Goal: Information Seeking & Learning: Learn about a topic

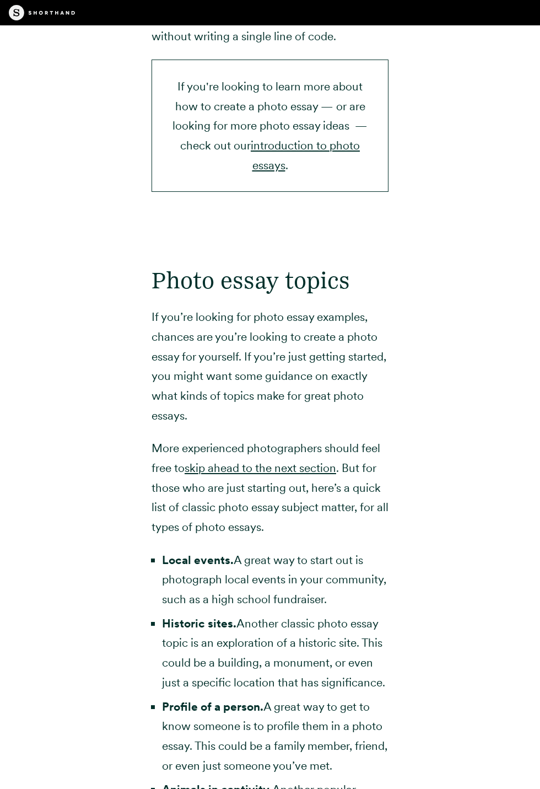
scroll to position [2468, 0]
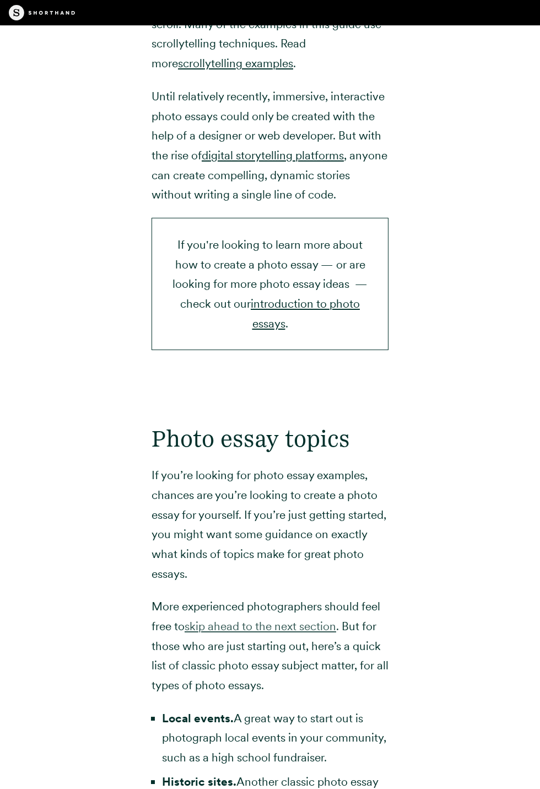
click at [294, 619] on link "skip ahead to the next section" at bounding box center [261, 626] width 152 height 14
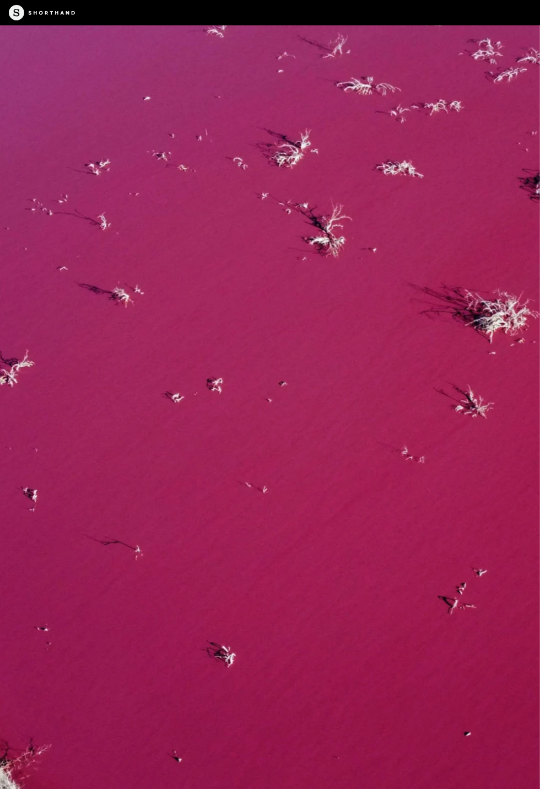
scroll to position [5220, 0]
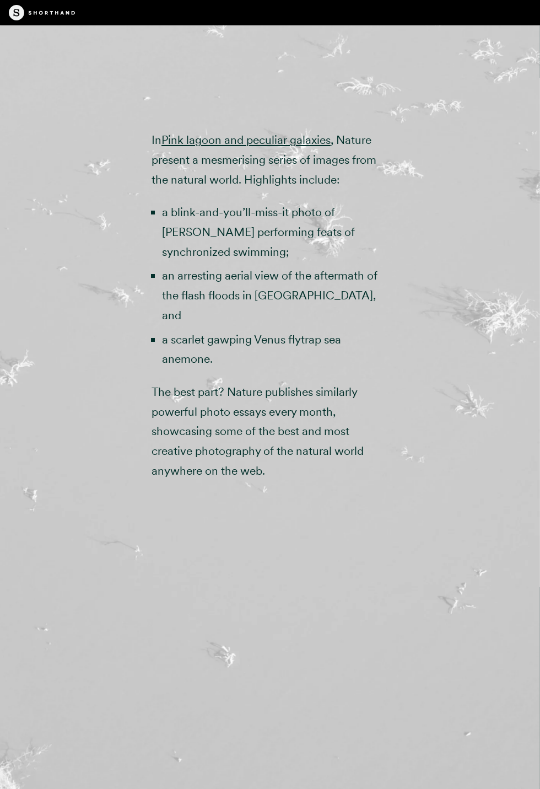
scroll to position [2308, 0]
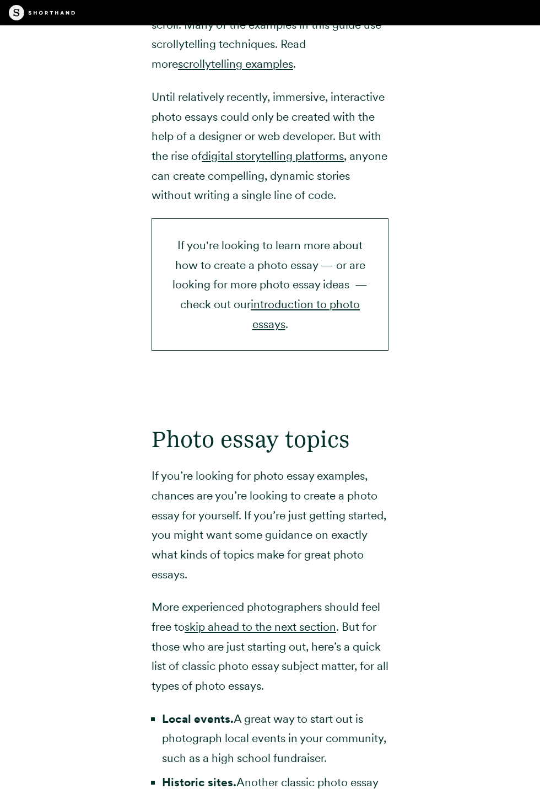
click at [308, 620] on link "skip ahead to the next section" at bounding box center [261, 627] width 152 height 14
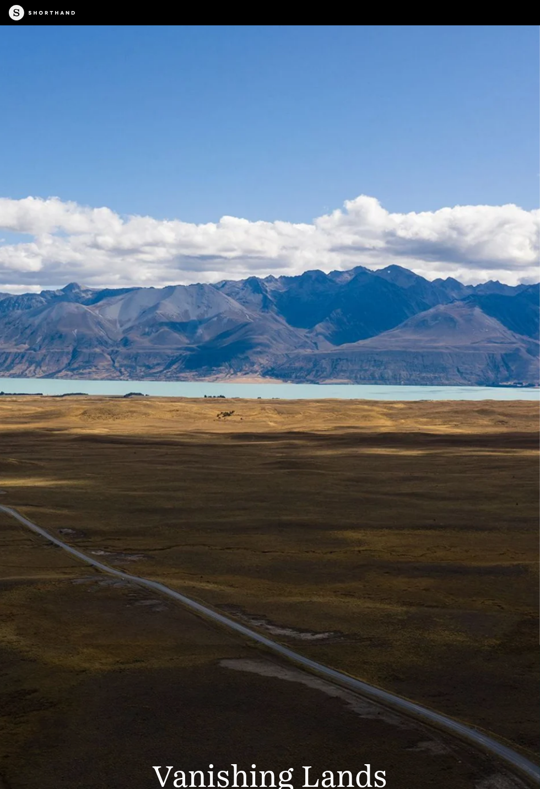
scroll to position [6532, 0]
click at [371, 537] on div at bounding box center [270, 512] width 540 height 263
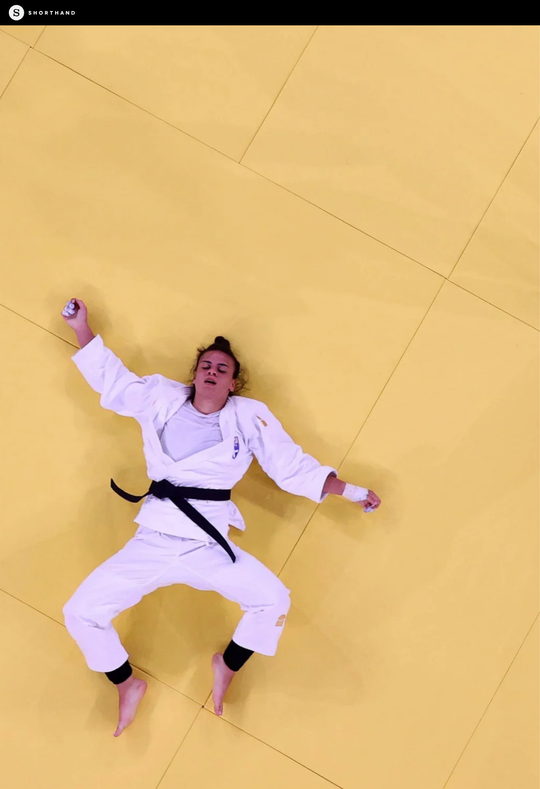
scroll to position [8635, 0]
click at [378, 471] on img at bounding box center [270, 394] width 540 height 789
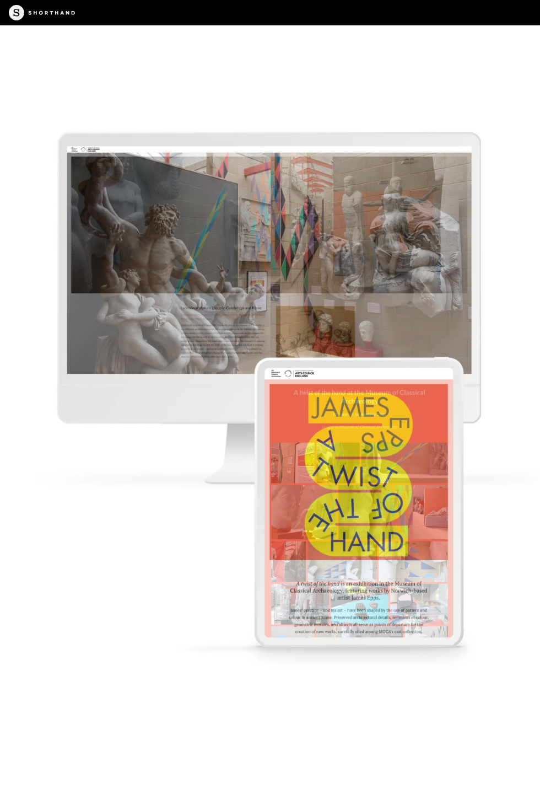
scroll to position [13836, 0]
click at [420, 303] on img at bounding box center [270, 394] width 540 height 789
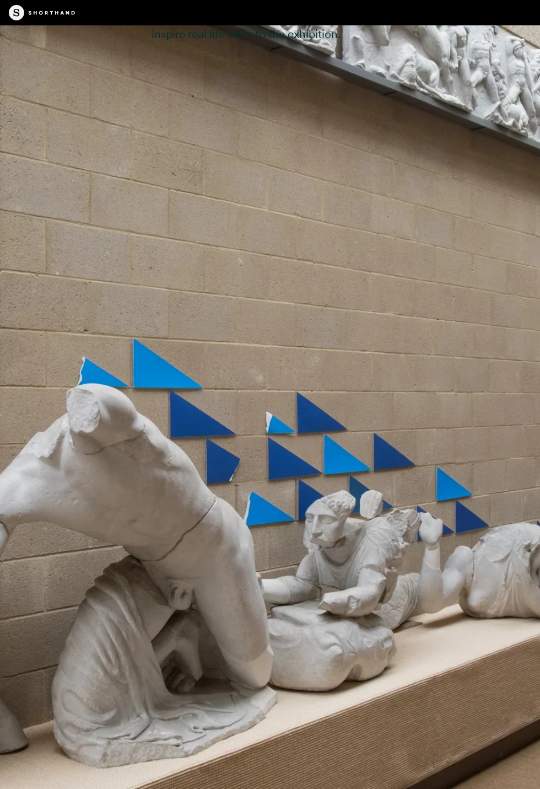
scroll to position [12943, 0]
